Goal: Task Accomplishment & Management: Use online tool/utility

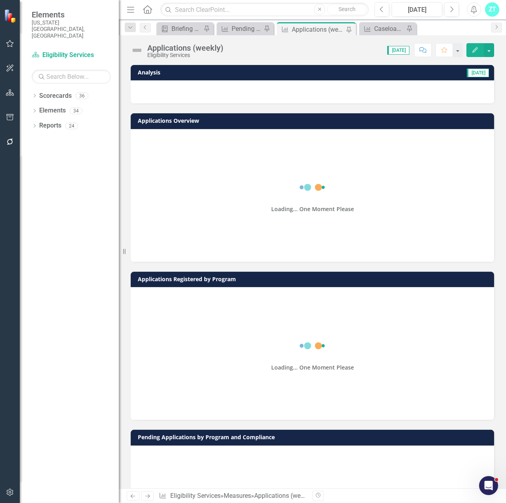
click at [473, 51] on icon "Edit" at bounding box center [474, 50] width 7 height 6
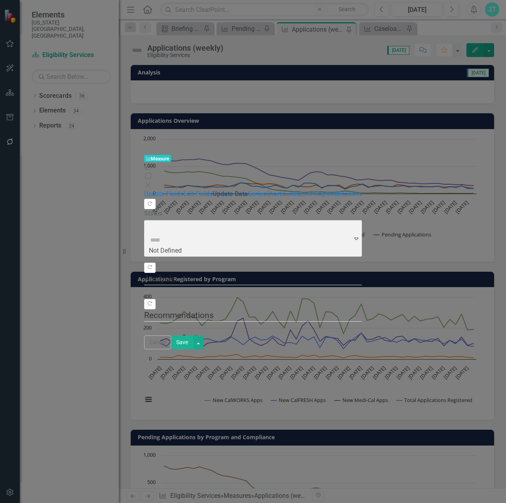
click at [213, 190] on link "Update Data" at bounding box center [230, 194] width 35 height 8
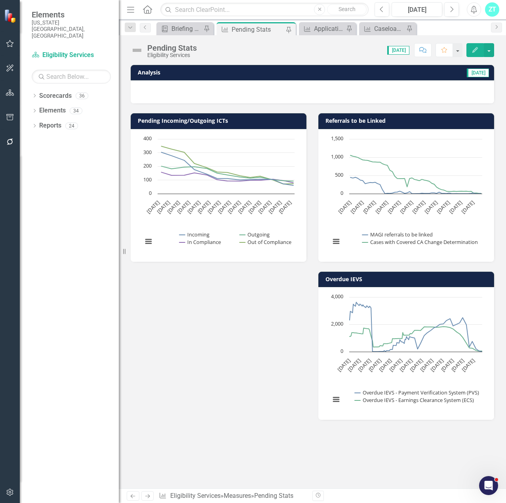
click at [475, 49] on icon "Edit" at bounding box center [474, 50] width 7 height 6
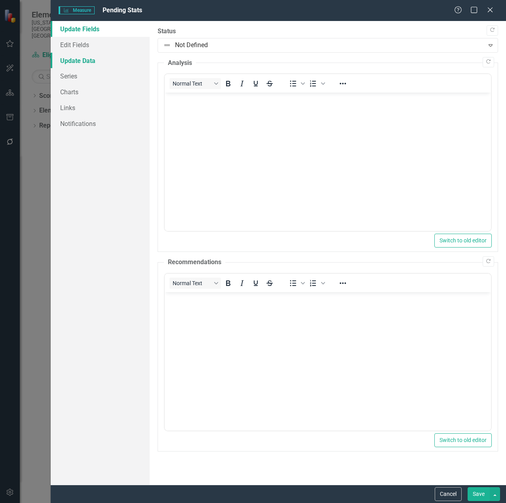
click at [68, 61] on link "Update Data" at bounding box center [100, 61] width 99 height 16
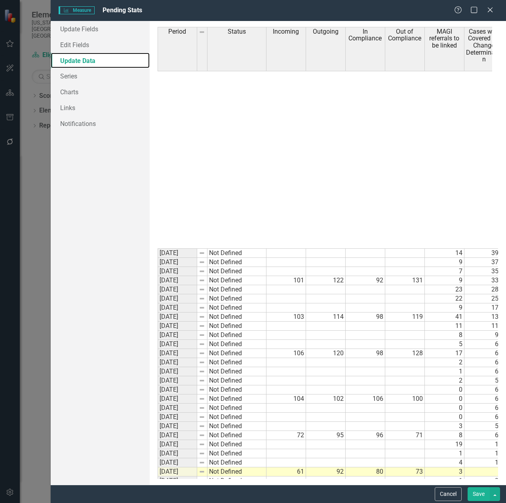
scroll to position [3659, 0]
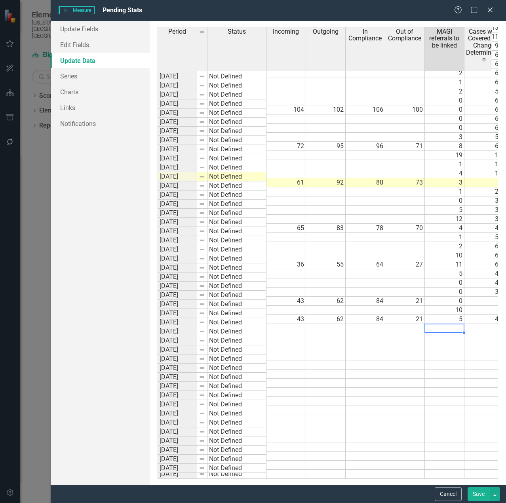
click at [443, 324] on td at bounding box center [445, 328] width 40 height 9
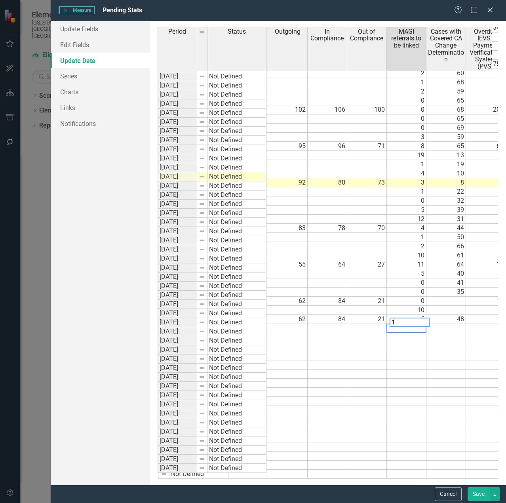
scroll to position [0, 0]
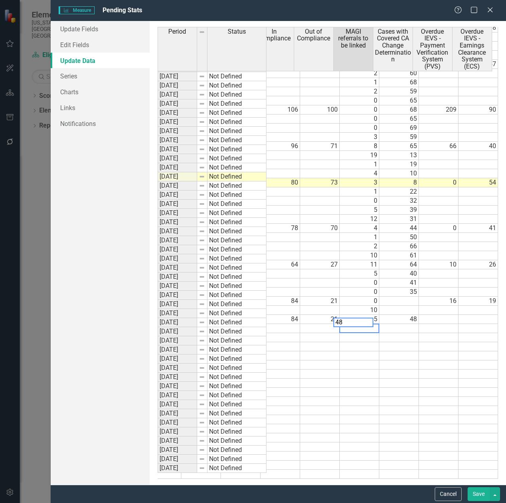
click at [398, 315] on td "48" at bounding box center [399, 319] width 40 height 9
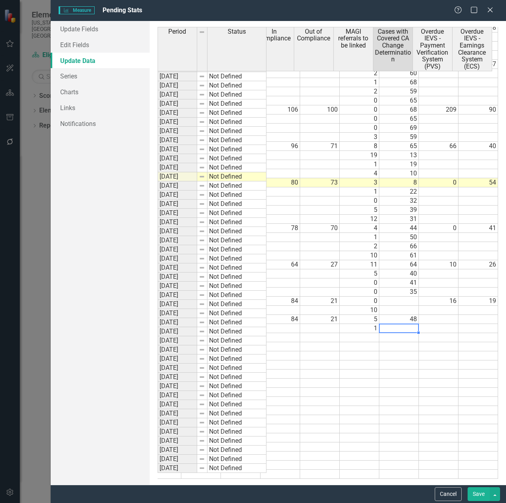
click at [397, 324] on td at bounding box center [399, 328] width 40 height 9
type textarea "65"
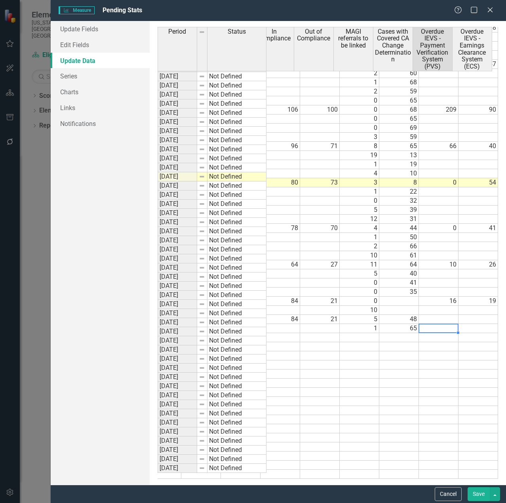
click at [441, 324] on td at bounding box center [439, 328] width 40 height 9
click at [472, 493] on button "Save" at bounding box center [478, 494] width 22 height 14
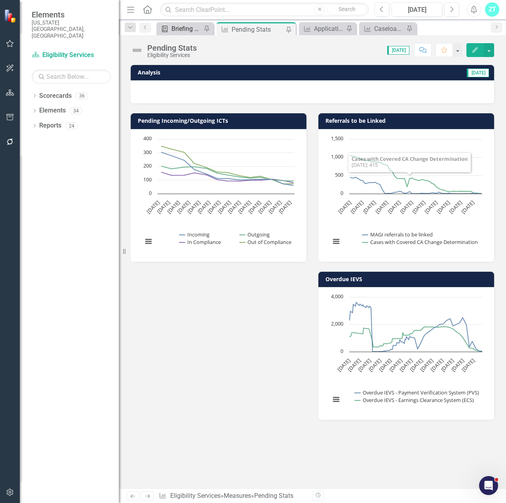
click at [186, 27] on div "Briefing Books" at bounding box center [186, 29] width 30 height 10
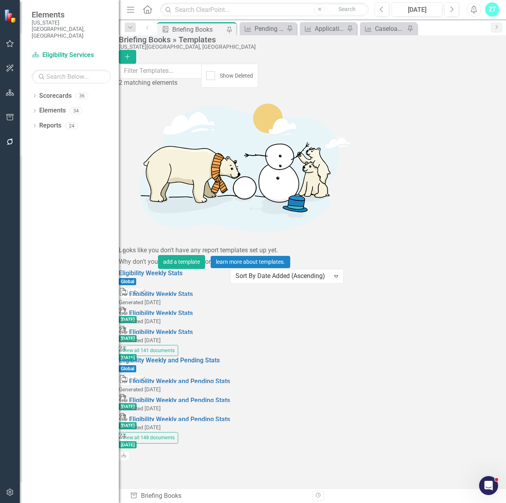
click at [139, 290] on icon "Start" at bounding box center [136, 292] width 6 height 5
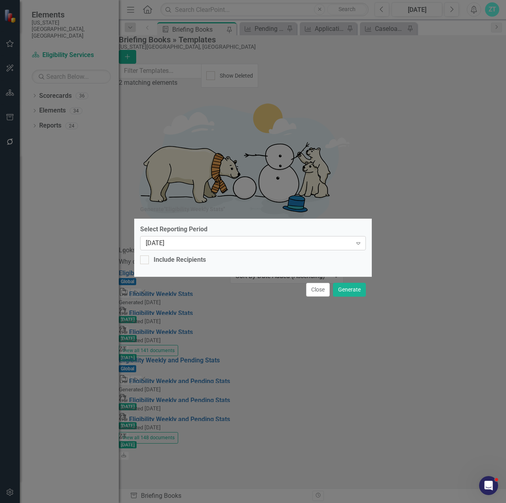
click at [238, 243] on div "[DATE]" at bounding box center [249, 242] width 206 height 9
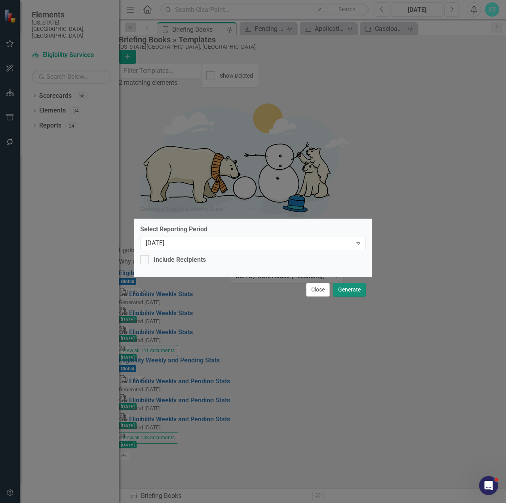
click at [350, 288] on button "Generate" at bounding box center [349, 290] width 33 height 14
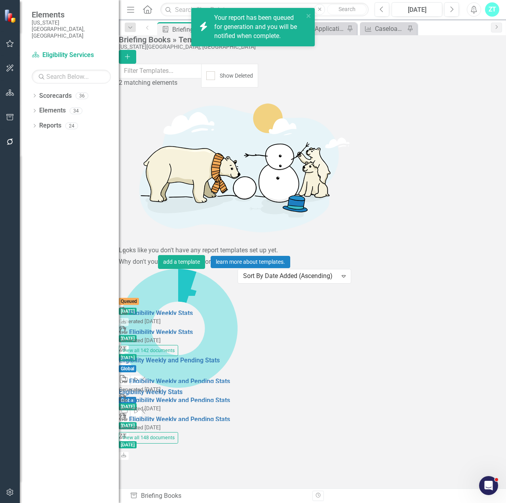
click at [142, 375] on button "Start" at bounding box center [135, 380] width 11 height 10
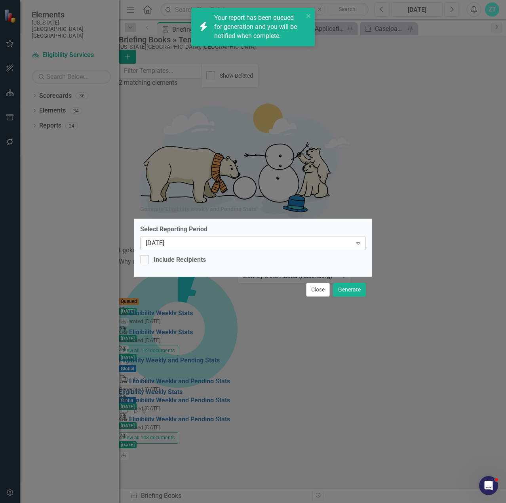
click at [308, 244] on div "[DATE]" at bounding box center [249, 242] width 206 height 9
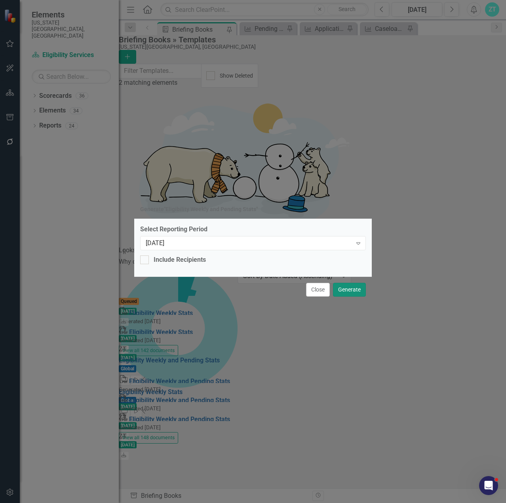
click at [355, 289] on button "Generate" at bounding box center [349, 290] width 33 height 14
